Goal: Task Accomplishment & Management: Complete application form

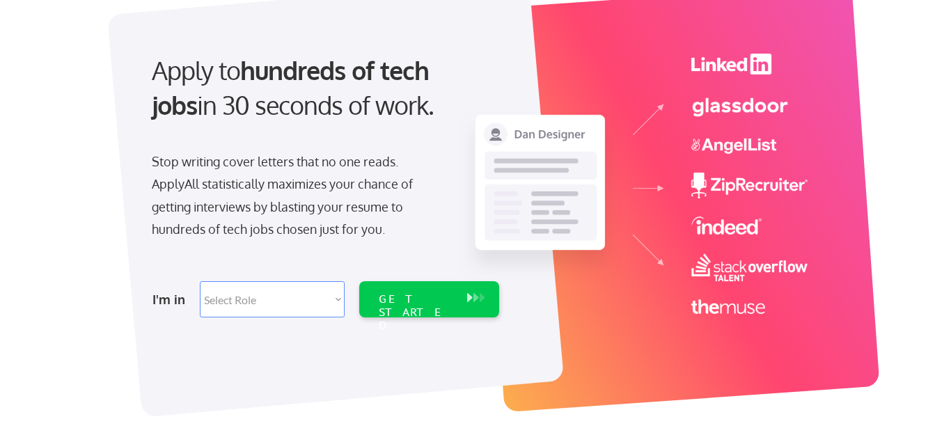
scroll to position [139, 0]
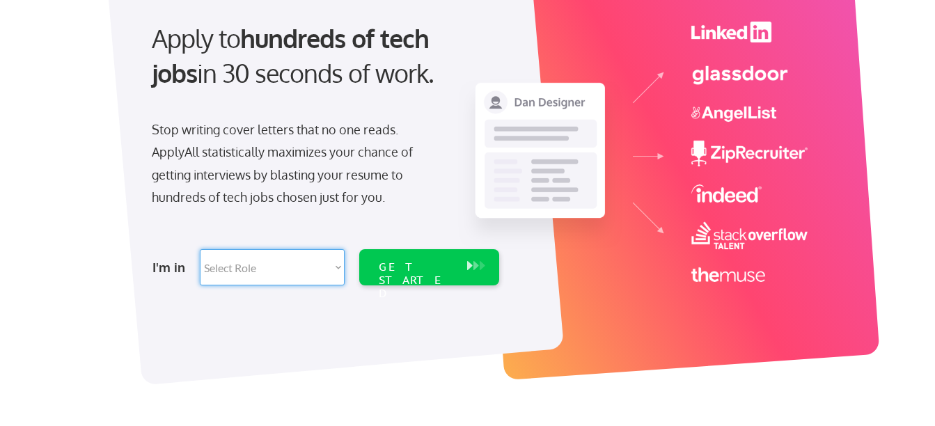
click at [327, 269] on select "Select Role Software Engineering Product Management Customer Success Sales UI/U…" at bounding box center [272, 267] width 145 height 36
select select ""customer_support""
click at [200, 249] on select "Select Role Software Engineering Product Management Customer Success Sales UI/U…" at bounding box center [272, 267] width 145 height 36
select select ""customer_support""
click at [292, 266] on select "Select Role Software Engineering Product Management Customer Success Sales UI/U…" at bounding box center [272, 267] width 145 height 36
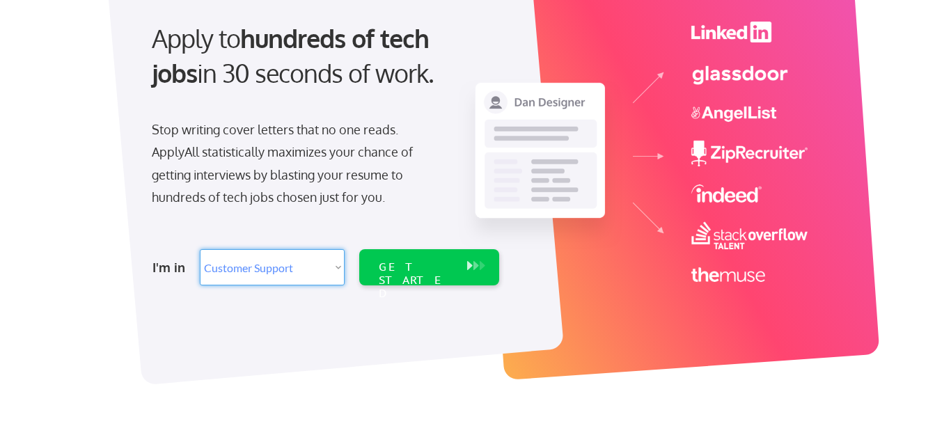
select select ""hr_recruiting""
click at [200, 249] on select "Select Role Software Engineering Product Management Customer Success Sales UI/U…" at bounding box center [272, 267] width 145 height 36
select select ""hr_recruiting""
click at [413, 263] on div "GET STARTED" at bounding box center [416, 280] width 75 height 40
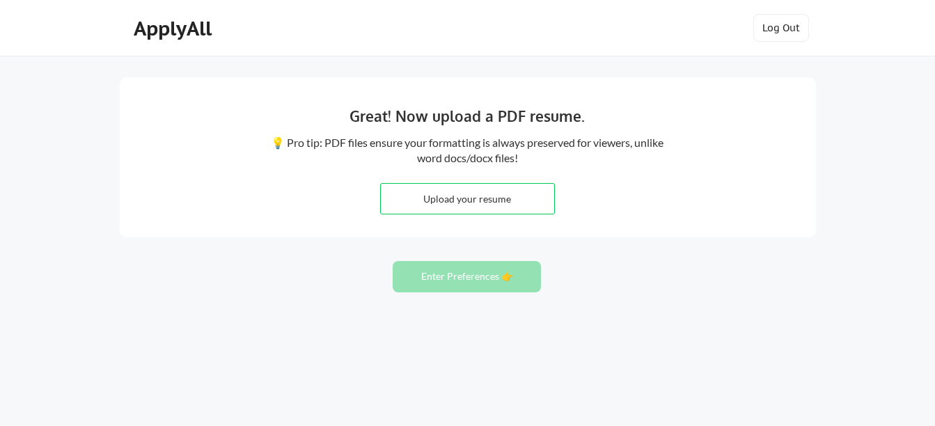
click at [441, 216] on div "Great! Now upload a PDF resume. 💡 Pro tip: PDF files ensure your formatting is …" at bounding box center [468, 157] width 696 height 160
click at [444, 208] on input "file" at bounding box center [467, 199] width 173 height 30
type input "C:\fakepath\Beth Doores Resume 10.3.25.pdf"
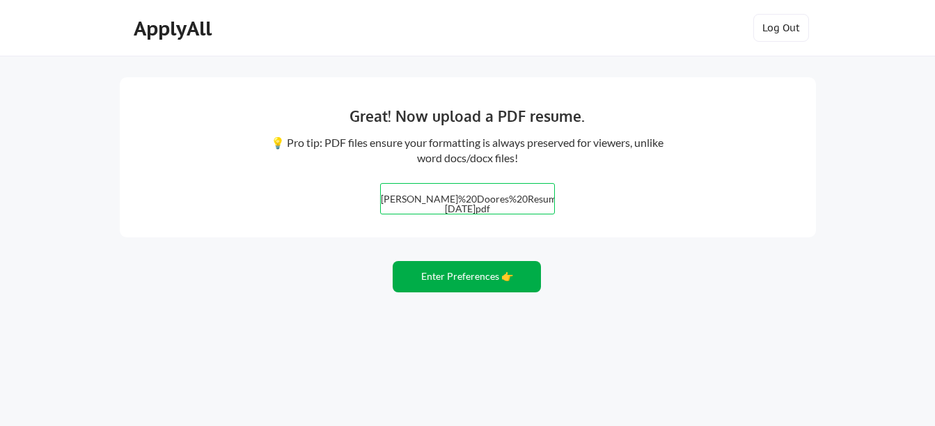
click at [477, 281] on button "Enter Preferences 👉" at bounding box center [467, 276] width 148 height 31
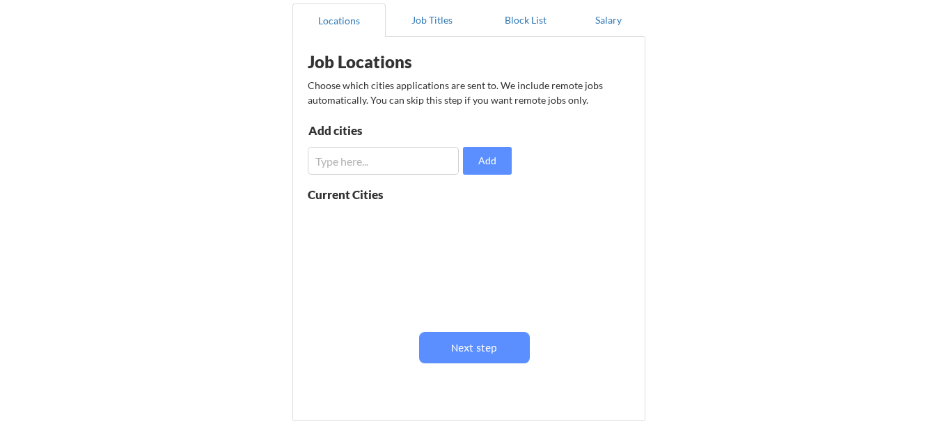
scroll to position [139, 0]
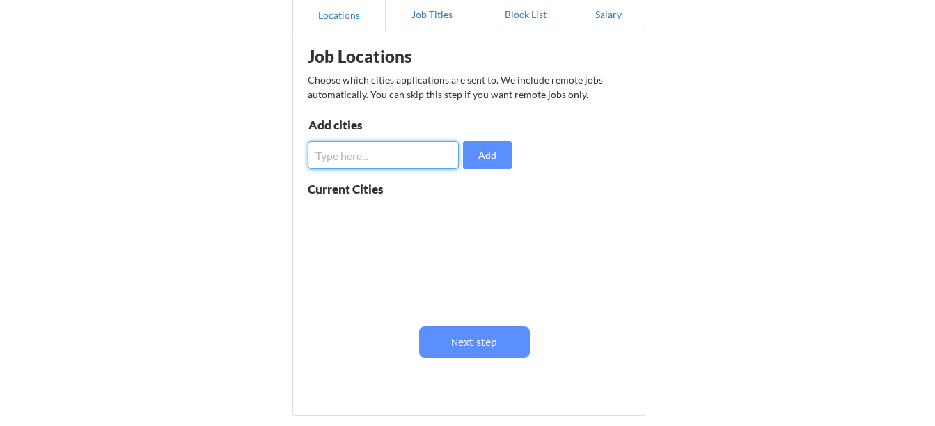
click at [402, 150] on input "input" at bounding box center [383, 155] width 151 height 28
type input "Saint Louis"
click at [355, 151] on input "input" at bounding box center [383, 155] width 151 height 28
type input "remote"
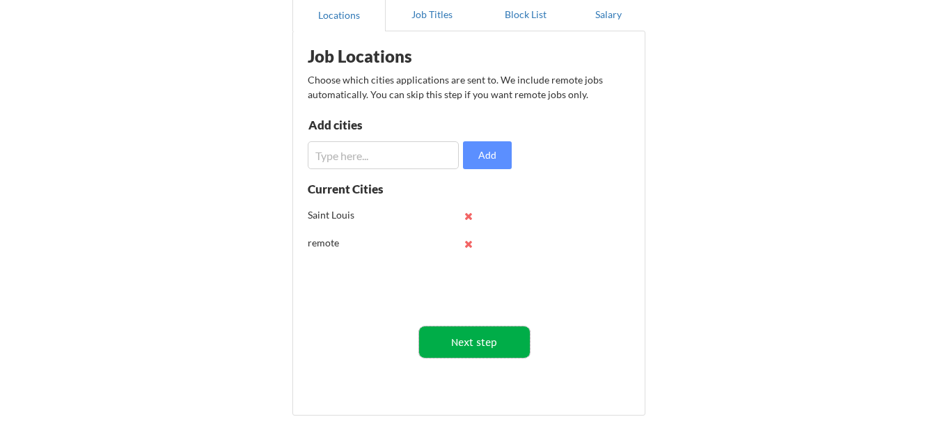
click at [470, 331] on button "Next step" at bounding box center [474, 342] width 111 height 31
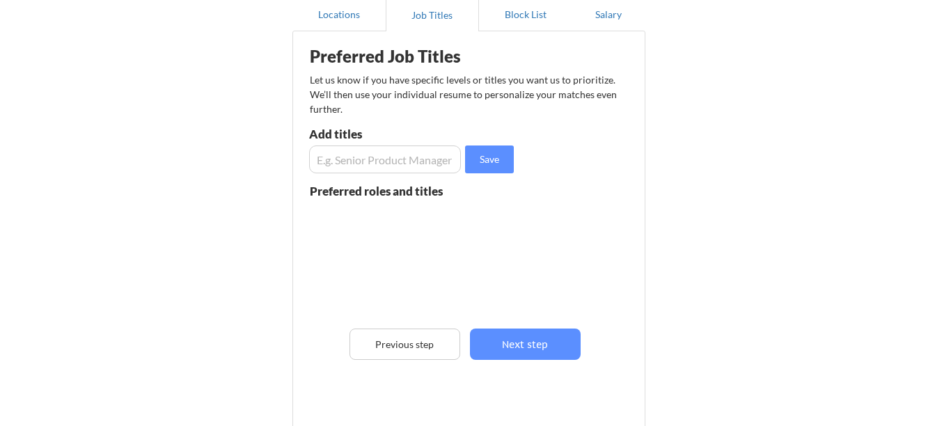
click at [375, 154] on input "input" at bounding box center [385, 160] width 152 height 28
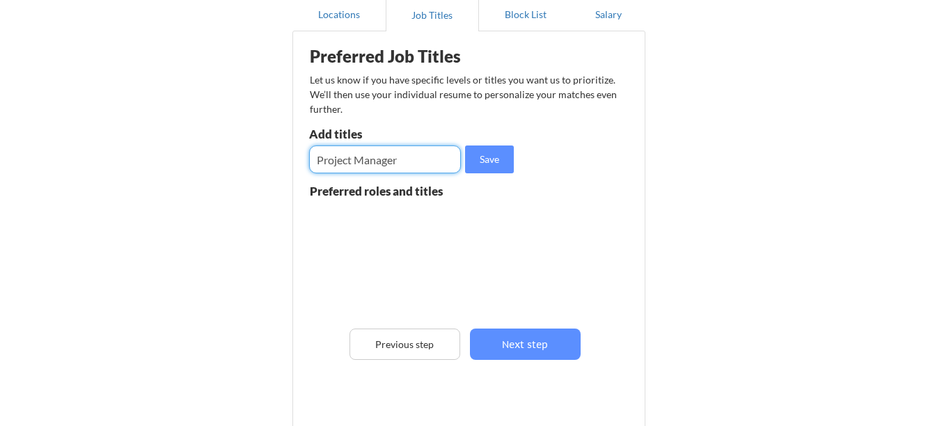
type input "Project Manager"
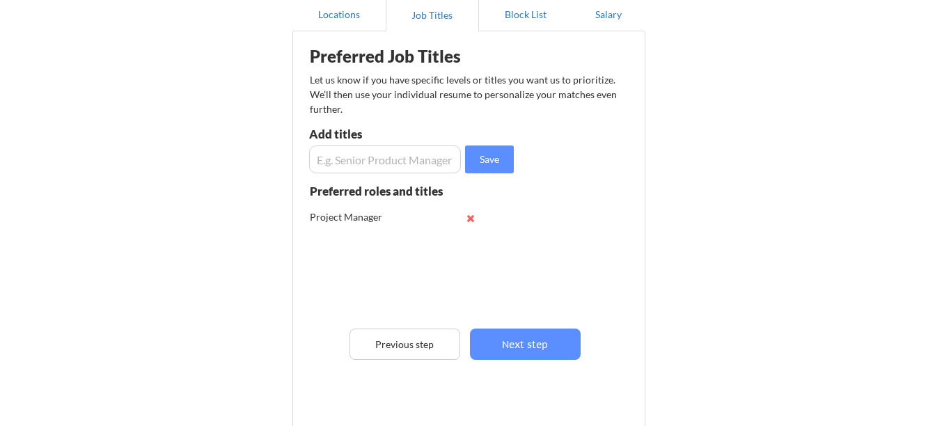
click at [384, 149] on input "input" at bounding box center [385, 160] width 152 height 28
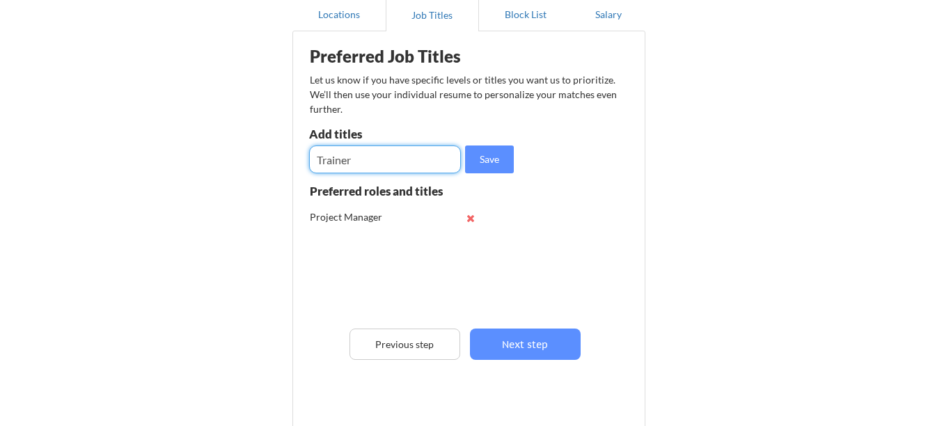
type input "Trainer"
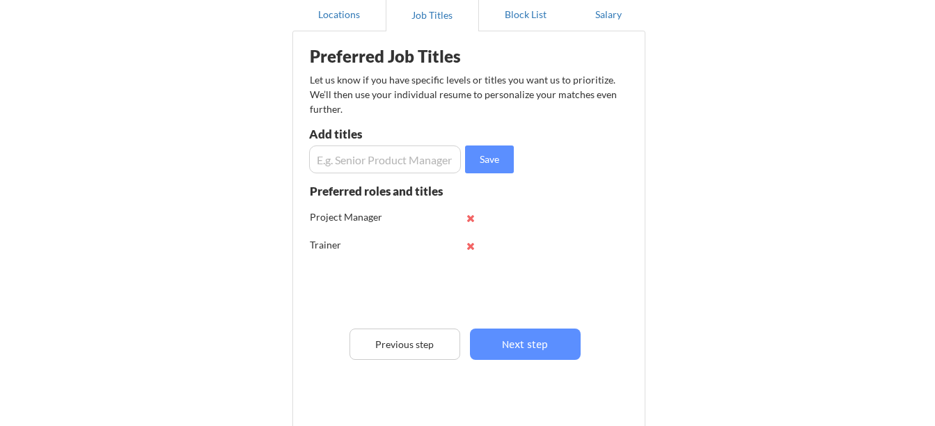
click at [382, 165] on input "input" at bounding box center [385, 160] width 152 height 28
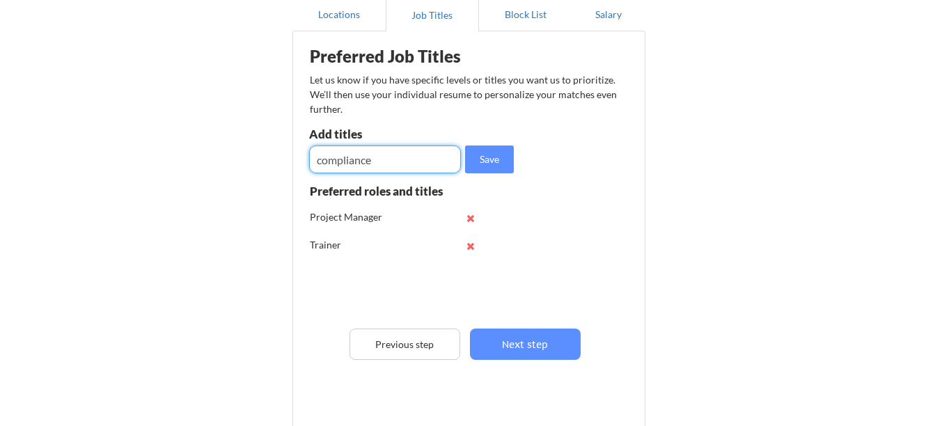
type input "compliance"
click at [327, 168] on input "input" at bounding box center [385, 160] width 152 height 28
type input "client relationship"
click at [370, 159] on input "input" at bounding box center [385, 160] width 152 height 28
type input "Operations"
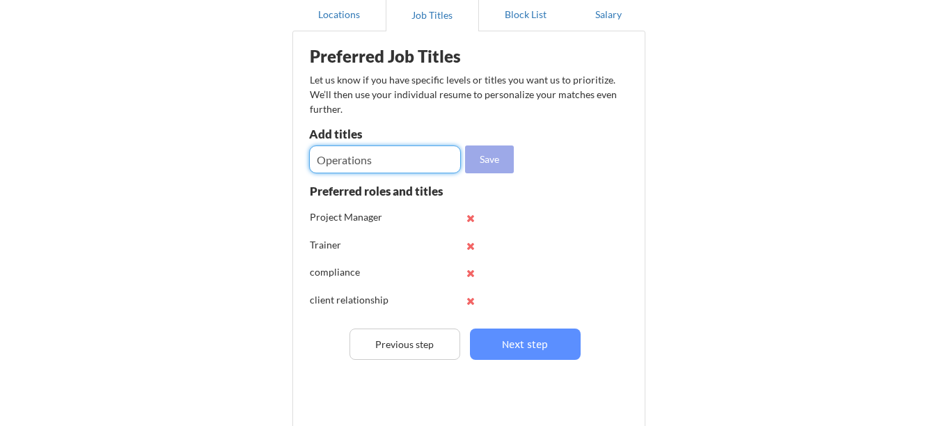
click at [508, 157] on button "Save" at bounding box center [489, 160] width 49 height 28
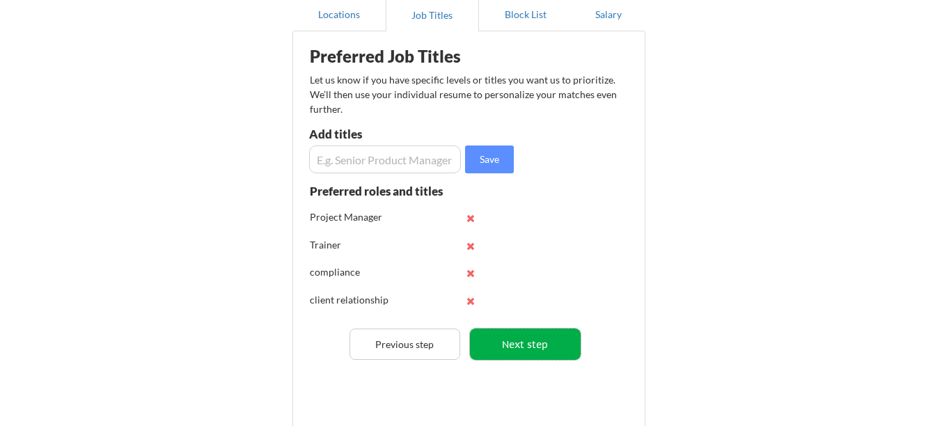
click at [495, 349] on button "Next step" at bounding box center [525, 344] width 111 height 31
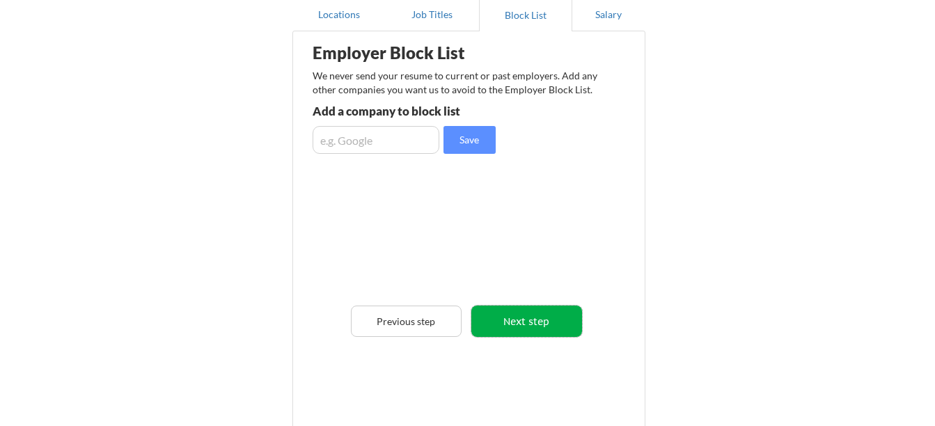
click at [516, 313] on button "Next step" at bounding box center [526, 321] width 111 height 31
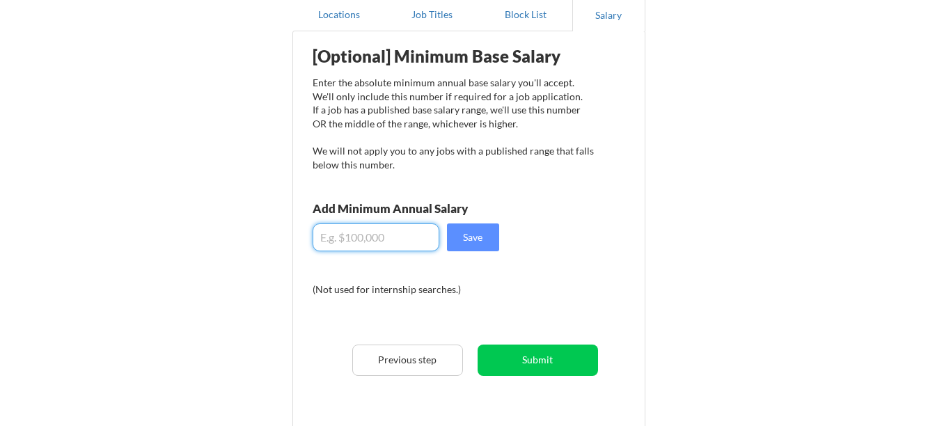
click at [329, 237] on input "input" at bounding box center [376, 238] width 127 height 28
type input "$70,000"
click at [484, 241] on button "Save" at bounding box center [473, 238] width 52 height 28
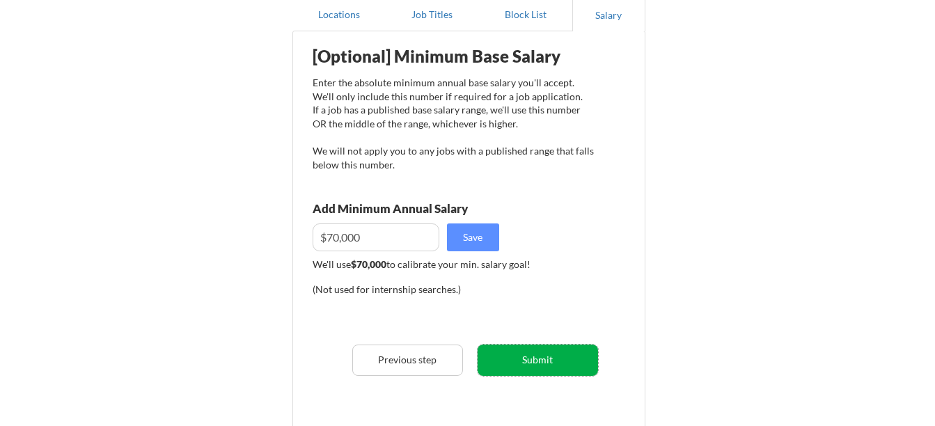
click at [517, 370] on button "Submit" at bounding box center [538, 360] width 120 height 31
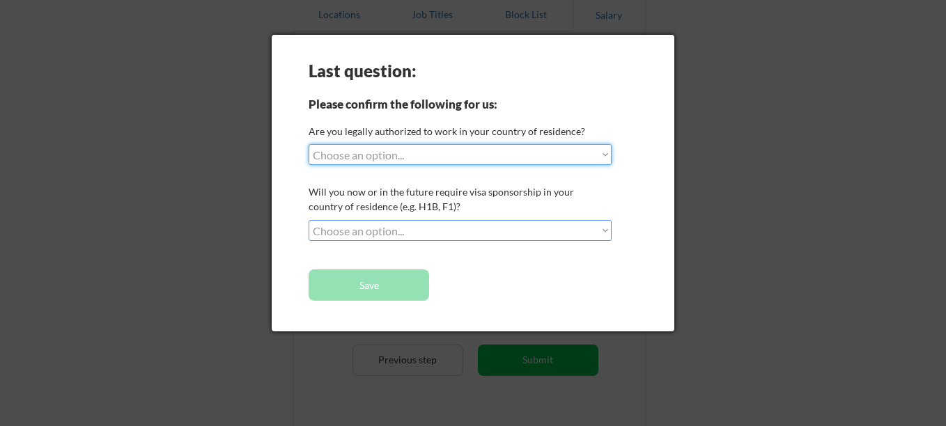
click at [446, 159] on select "Choose an option... Yes, I am a US Citizen Yes, I am a Canadian Citizen Yes, I …" at bounding box center [459, 154] width 303 height 21
select select ""yes__i_am_a_us_citizen""
click at [308, 144] on select "Choose an option... Yes, I am a US Citizen Yes, I am a Canadian Citizen Yes, I …" at bounding box center [459, 154] width 303 height 21
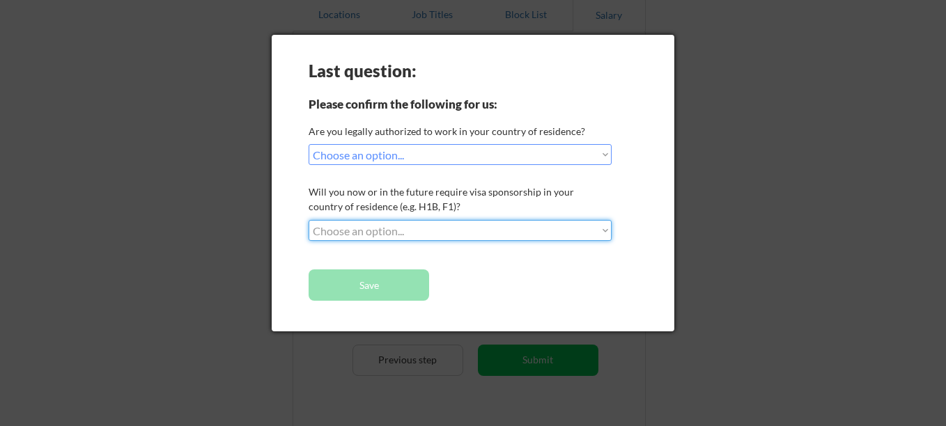
click at [379, 235] on select "Choose an option... No, I will not need sponsorship Yes, I will need sponsorship" at bounding box center [459, 230] width 303 height 21
select select ""no__i_will_not_need_sponsorship""
click at [308, 220] on select "Choose an option... No, I will not need sponsorship Yes, I will need sponsorship" at bounding box center [459, 230] width 303 height 21
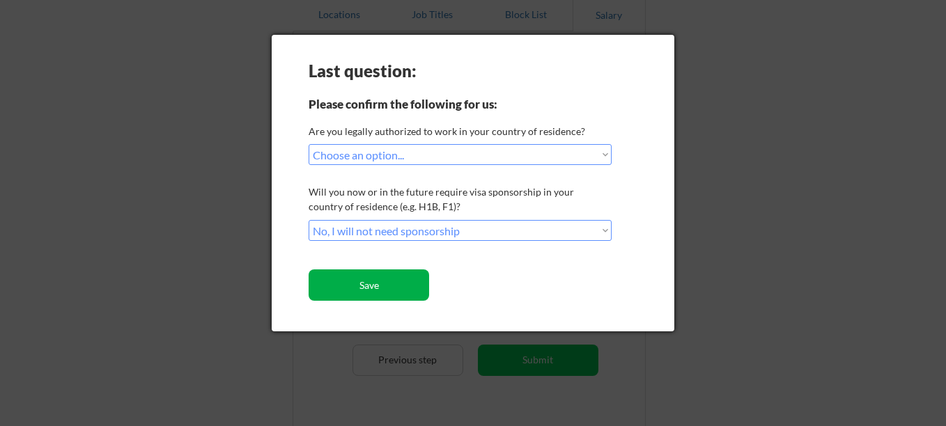
click at [375, 283] on button "Save" at bounding box center [368, 284] width 120 height 31
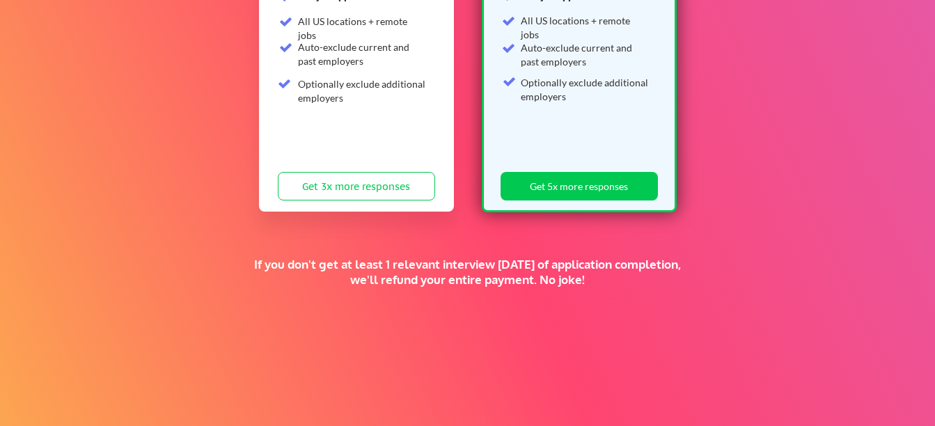
scroll to position [391, 0]
